Goal: Transaction & Acquisition: Subscribe to service/newsletter

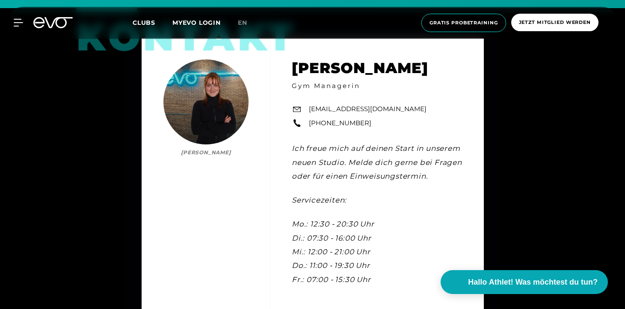
scroll to position [59, 0]
click at [47, 24] on icon at bounding box center [58, 22] width 28 height 11
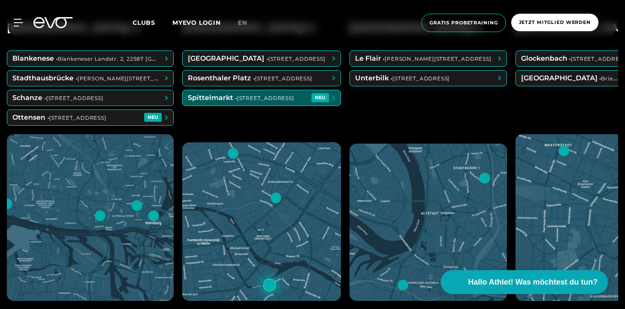
scroll to position [411, 0]
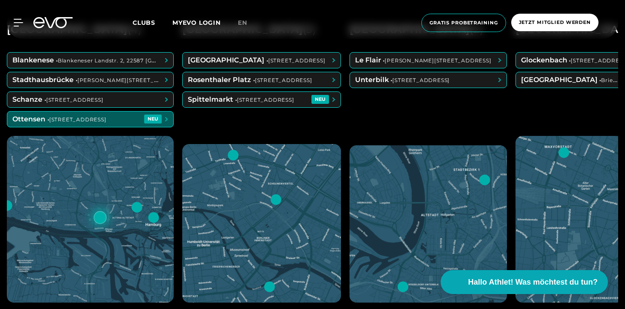
click at [136, 117] on span at bounding box center [90, 119] width 166 height 15
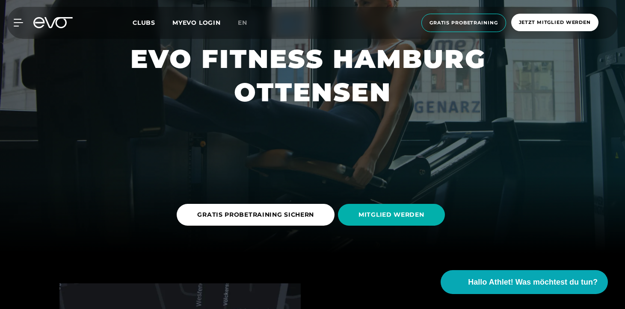
scroll to position [59, 0]
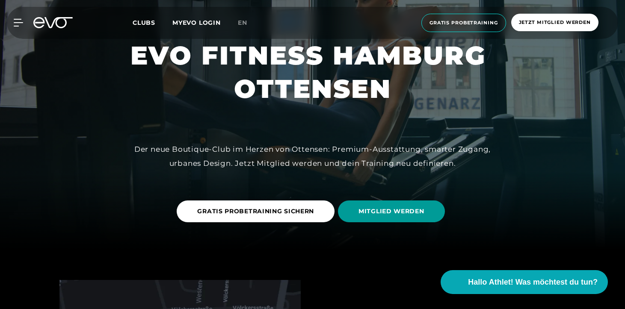
click at [409, 206] on span "MITGLIED WERDEN" at bounding box center [391, 212] width 107 height 22
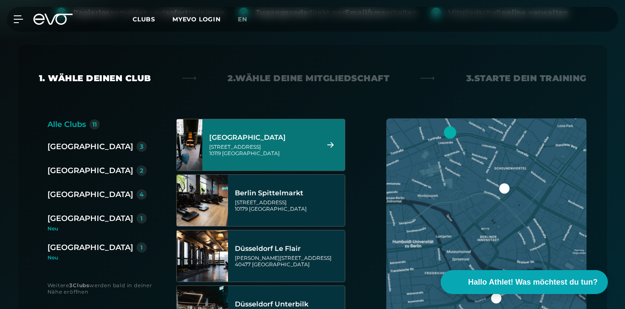
scroll to position [56, 0]
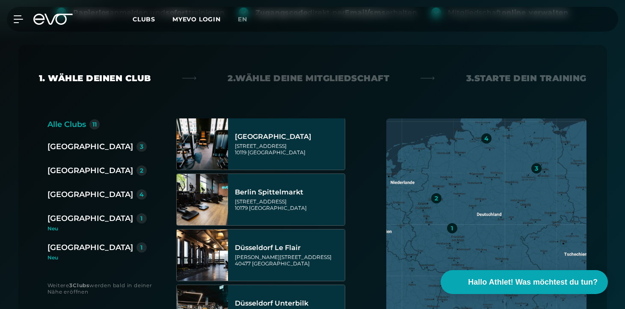
click at [72, 195] on div "[GEOGRAPHIC_DATA]" at bounding box center [90, 195] width 86 height 12
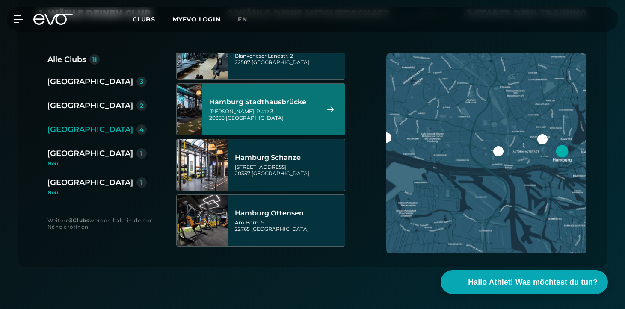
scroll to position [25, 0]
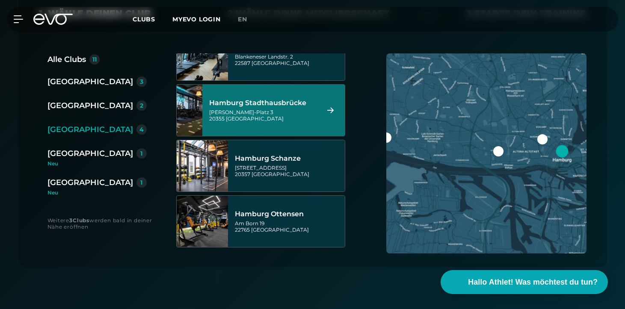
click at [279, 203] on div "Hamburg Ottensen [STREET_ADDRESS]" at bounding box center [288, 222] width 107 height 38
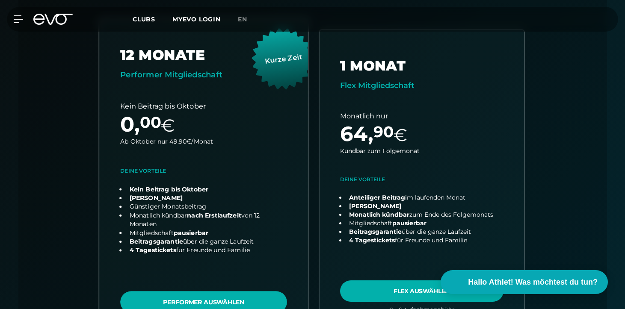
scroll to position [242, 0]
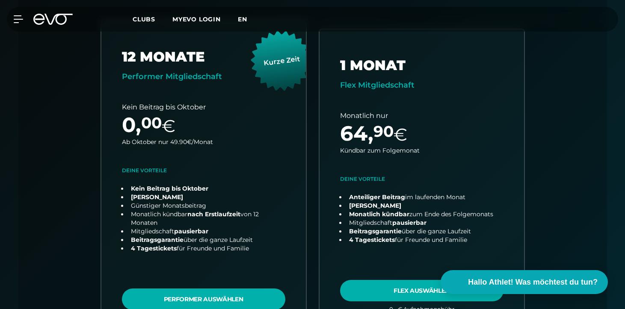
click at [240, 19] on span "en" at bounding box center [242, 19] width 9 height 8
